Goal: Task Accomplishment & Management: Manage account settings

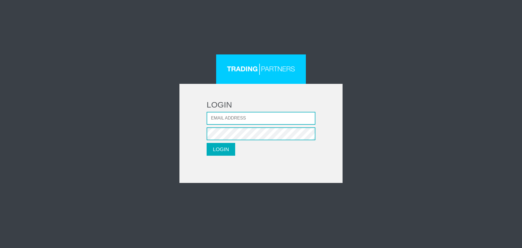
click at [238, 117] on input "Email address" at bounding box center [261, 118] width 109 height 13
type input "[EMAIL_ADDRESS][DOMAIN_NAME]"
click at [207, 143] on button "LOGIN" at bounding box center [221, 149] width 29 height 13
